Goal: Check status

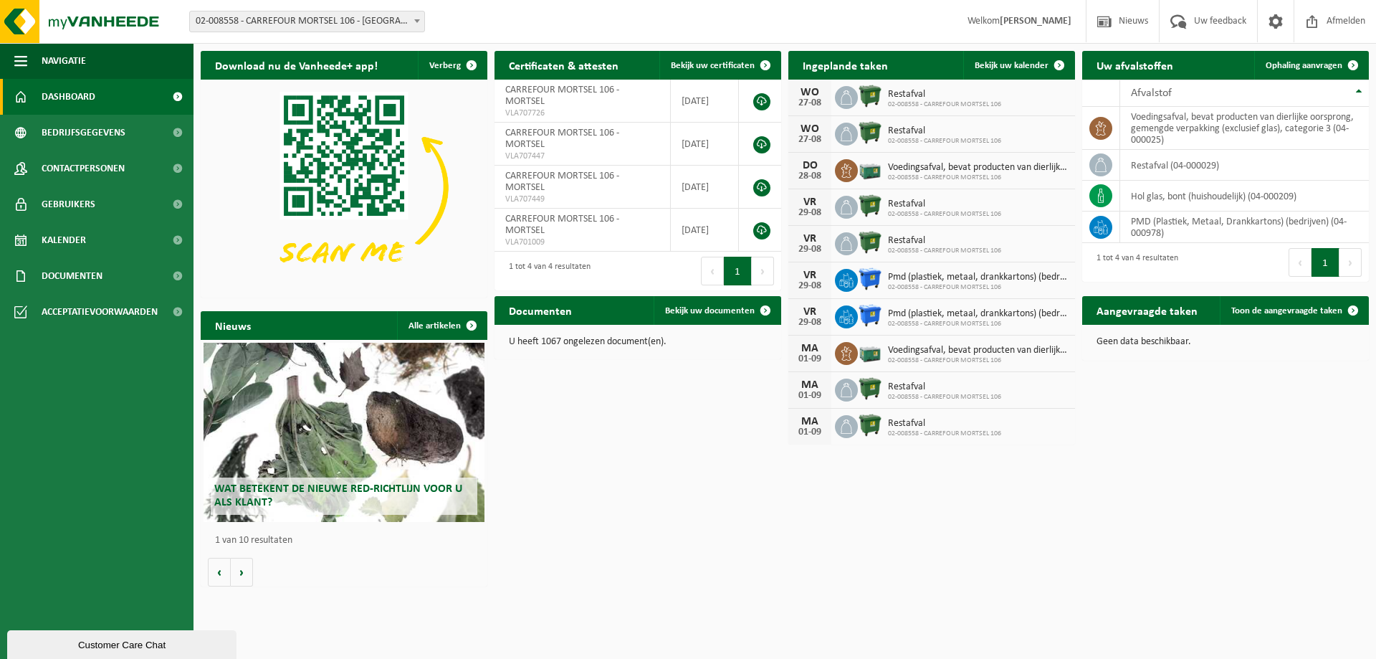
click at [1206, 353] on div "Geen data beschikbaar." at bounding box center [1225, 342] width 287 height 34
click at [1252, 316] on link "Toon de aangevraagde taken" at bounding box center [1294, 310] width 148 height 29
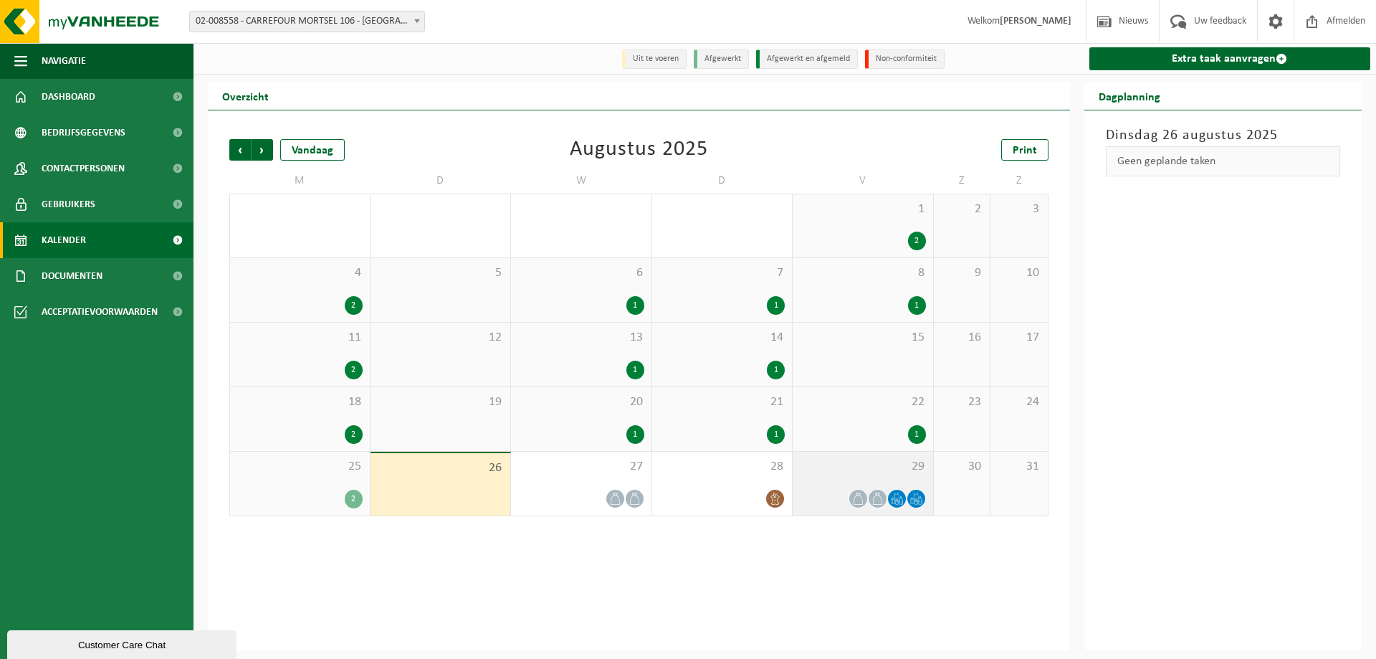
click at [884, 493] on span at bounding box center [878, 499] width 18 height 18
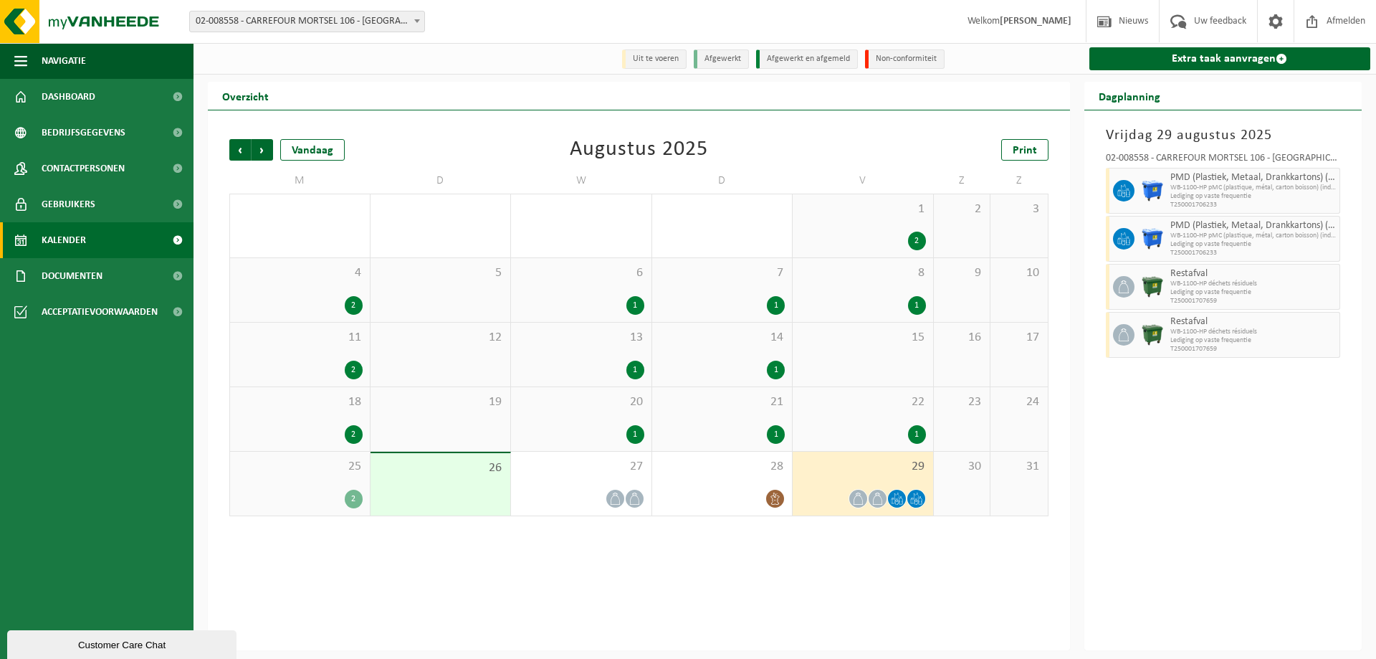
drag, startPoint x: 990, startPoint y: 257, endPoint x: 931, endPoint y: 566, distance: 314.5
click at [931, 566] on div "Vorige Volgende Vandaag Augustus 2025 Print M D W D V Z Z 28 2 29 30 1 31 1 1 2…" at bounding box center [639, 380] width 862 height 540
click at [733, 475] on div "28" at bounding box center [722, 484] width 140 height 64
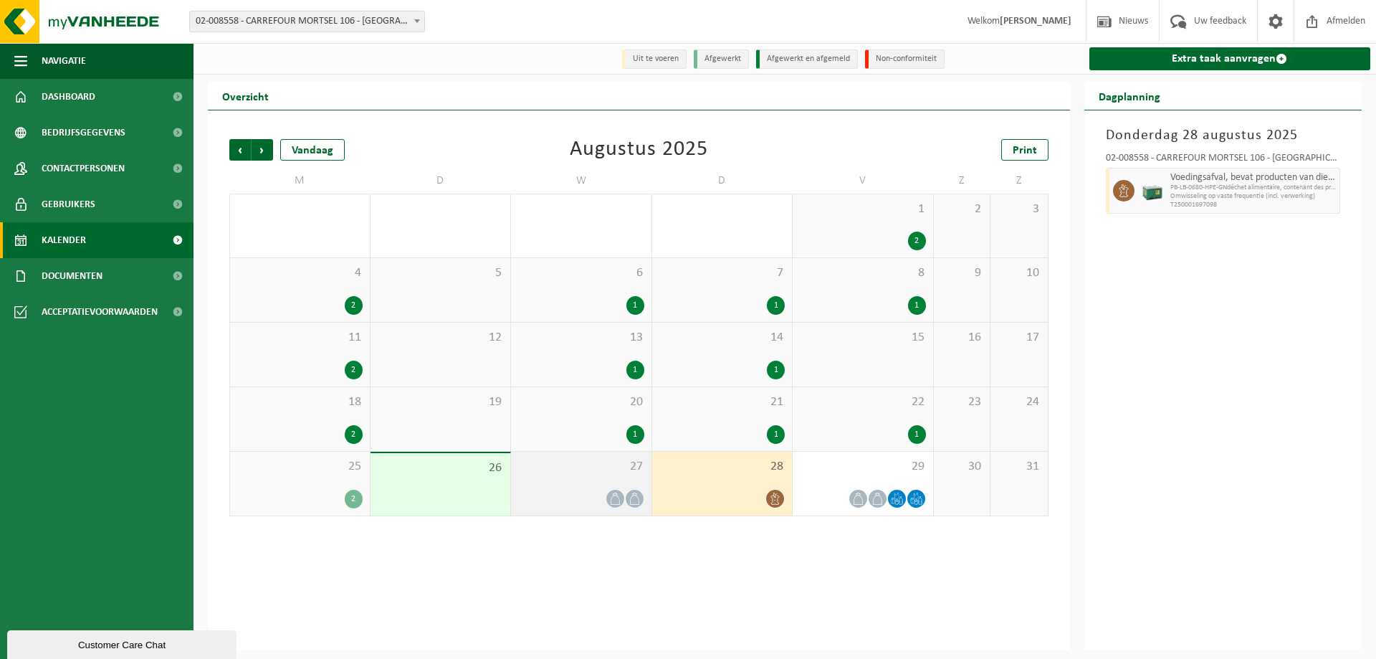
click at [617, 483] on div "27" at bounding box center [581, 484] width 140 height 64
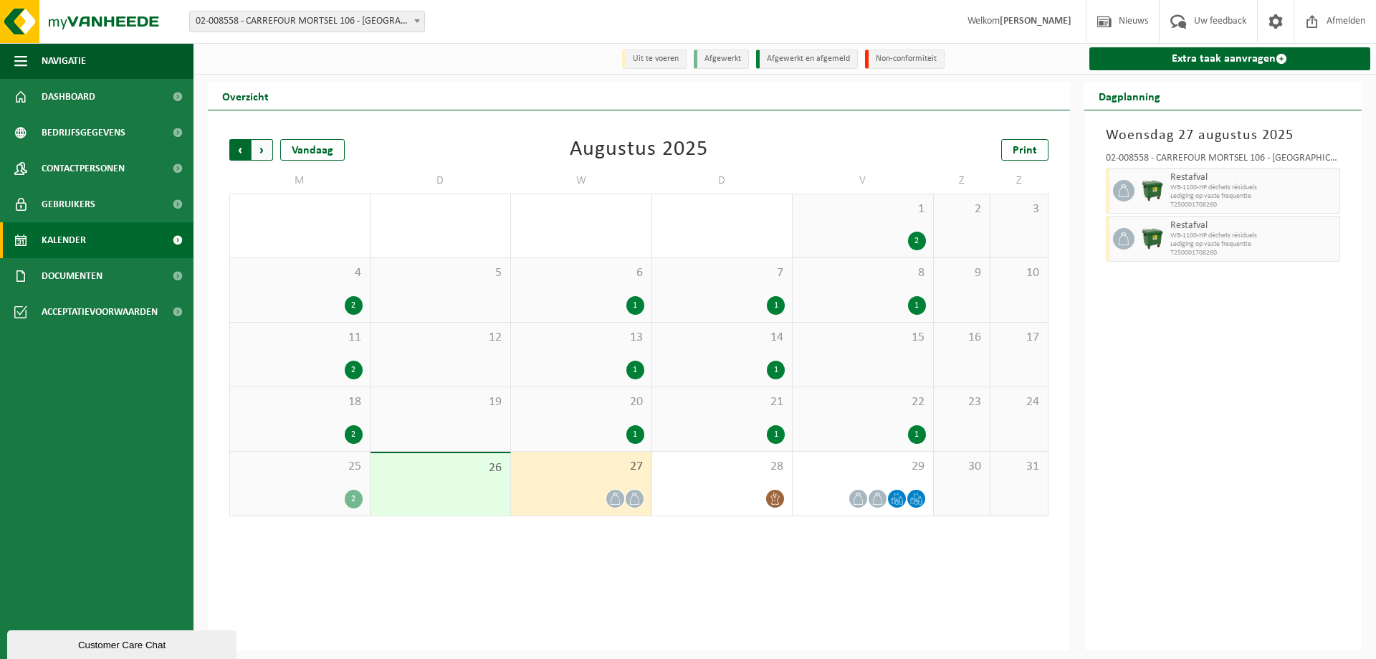
click at [252, 147] on span "Volgende" at bounding box center [263, 150] width 22 height 22
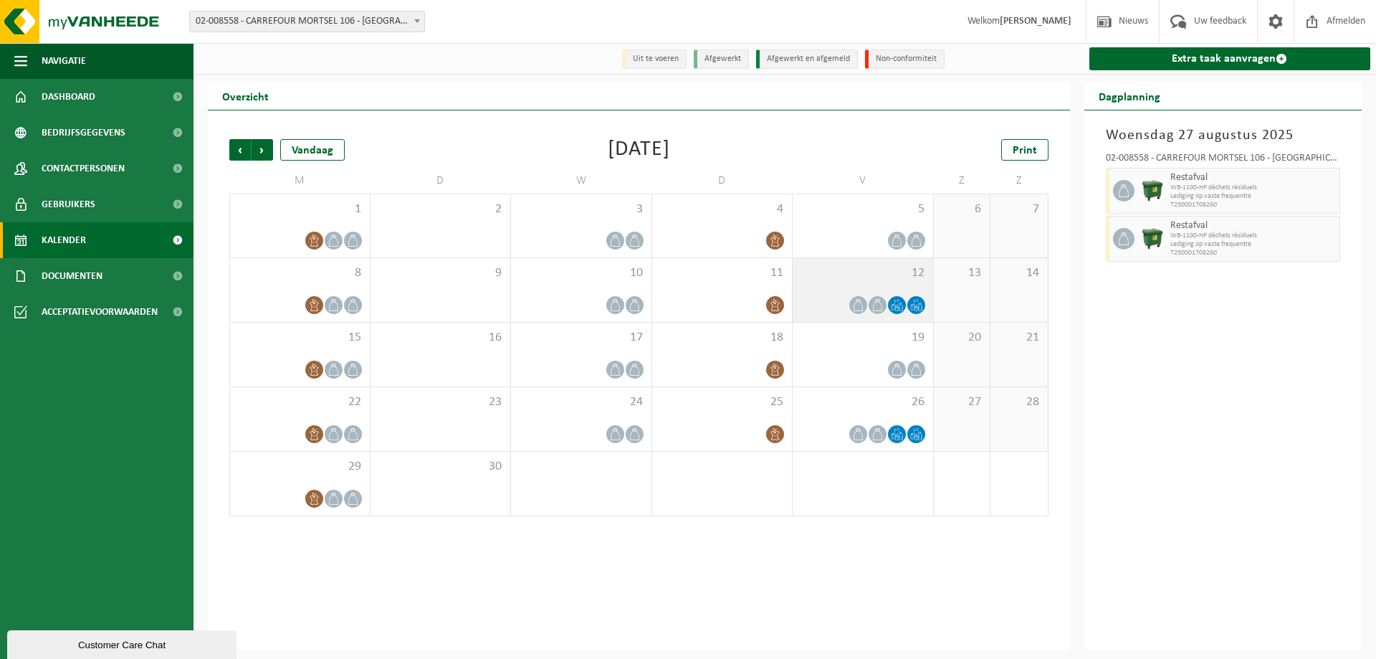
click at [854, 285] on div "12" at bounding box center [863, 290] width 140 height 64
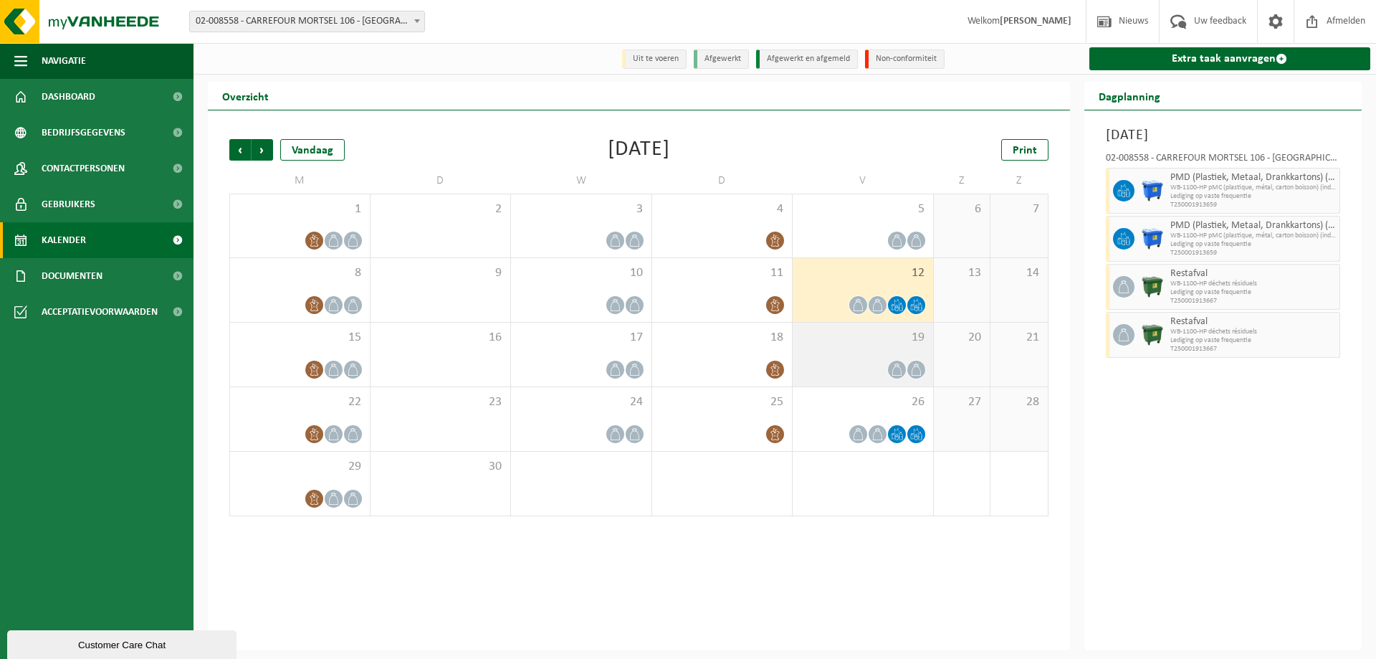
click at [862, 377] on div at bounding box center [863, 369] width 126 height 19
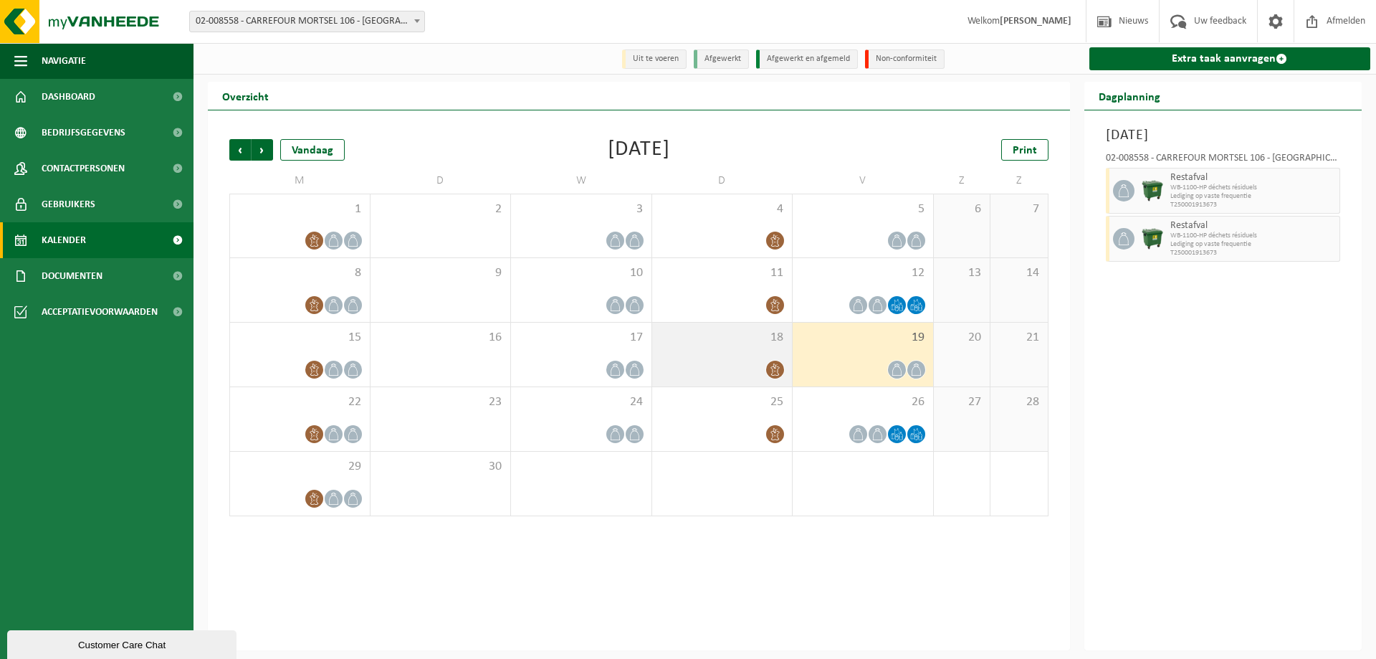
click at [715, 355] on div "18" at bounding box center [722, 355] width 140 height 64
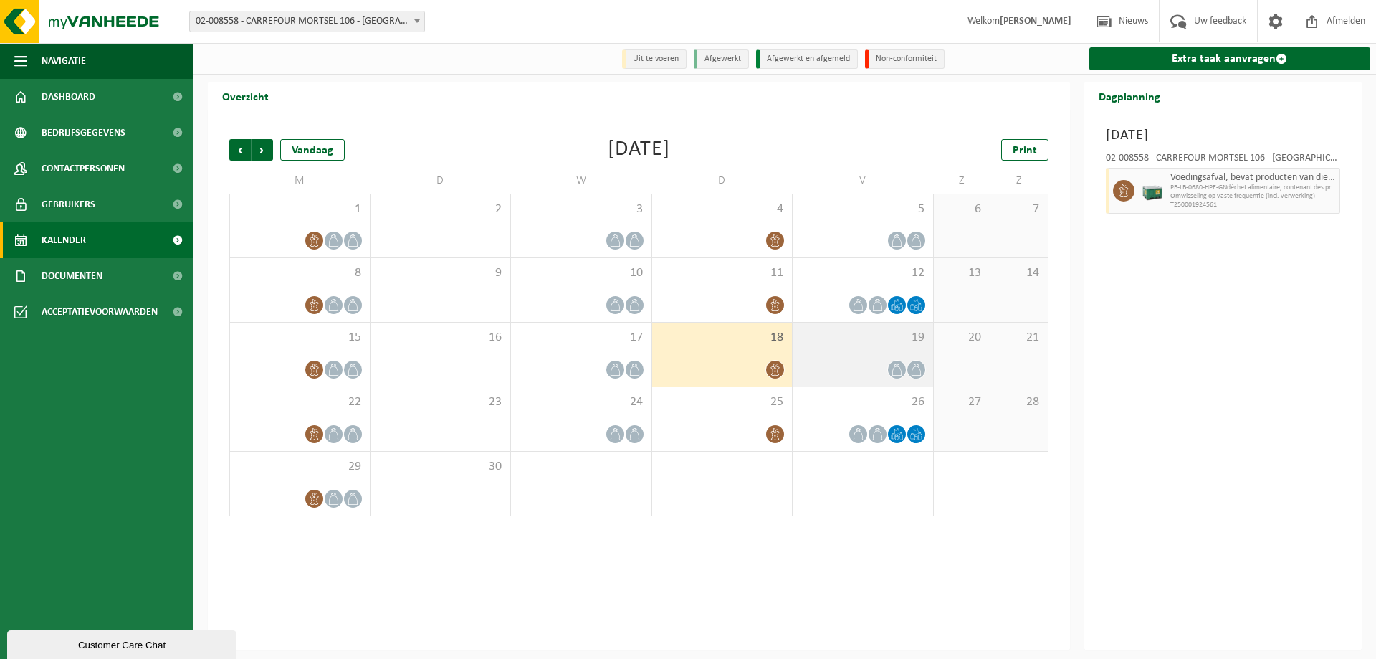
click at [879, 357] on div "19" at bounding box center [863, 355] width 140 height 64
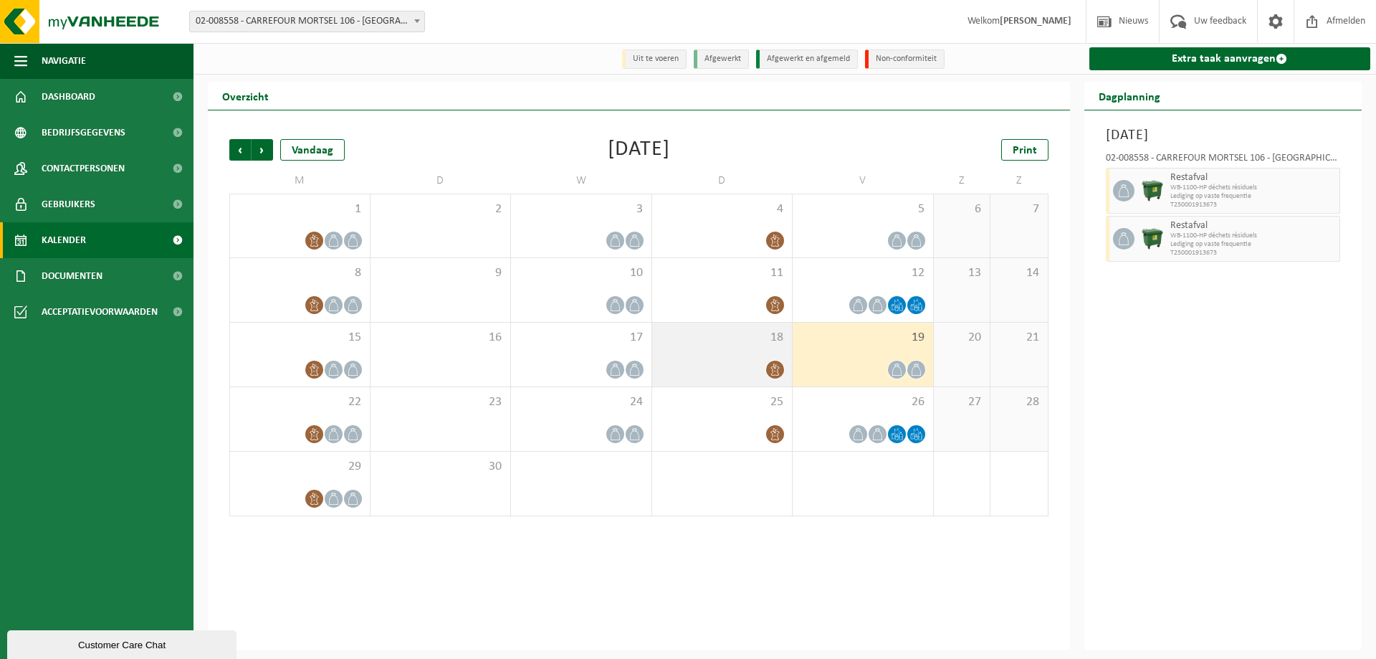
click at [719, 361] on div at bounding box center [722, 369] width 126 height 19
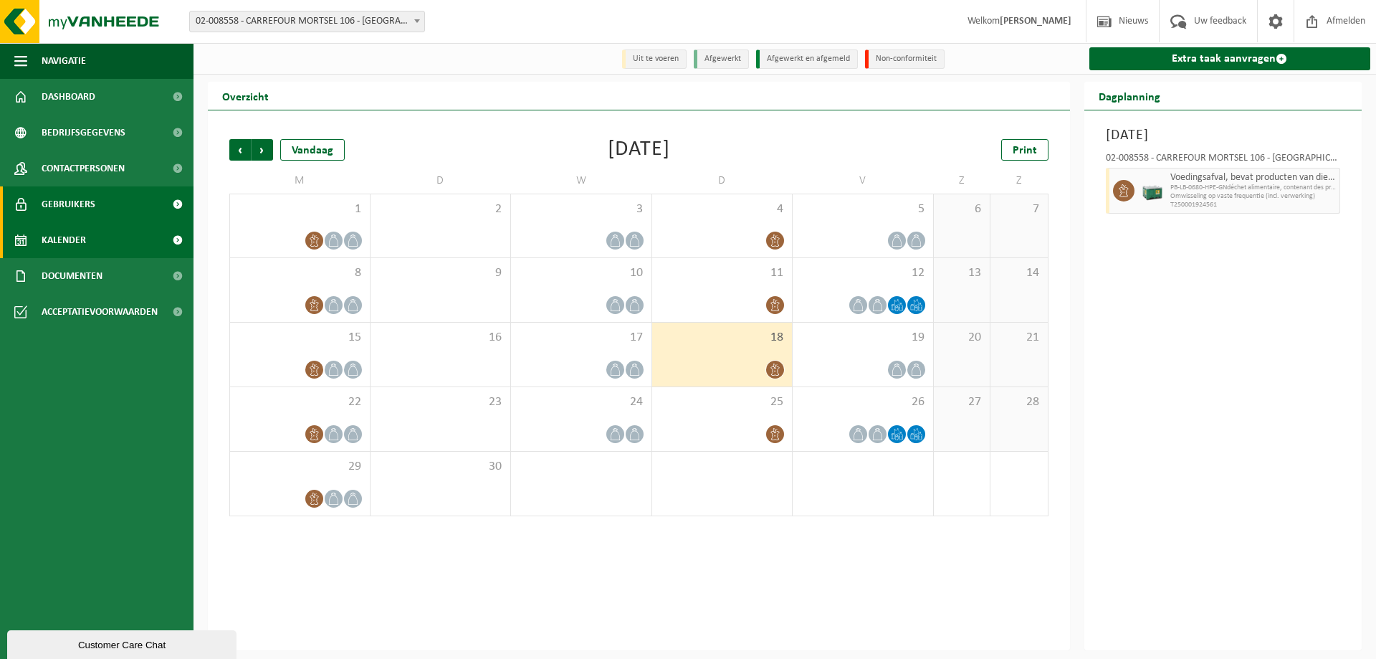
click at [67, 199] on span "Gebruikers" at bounding box center [69, 204] width 54 height 36
